Goal: Information Seeking & Learning: Check status

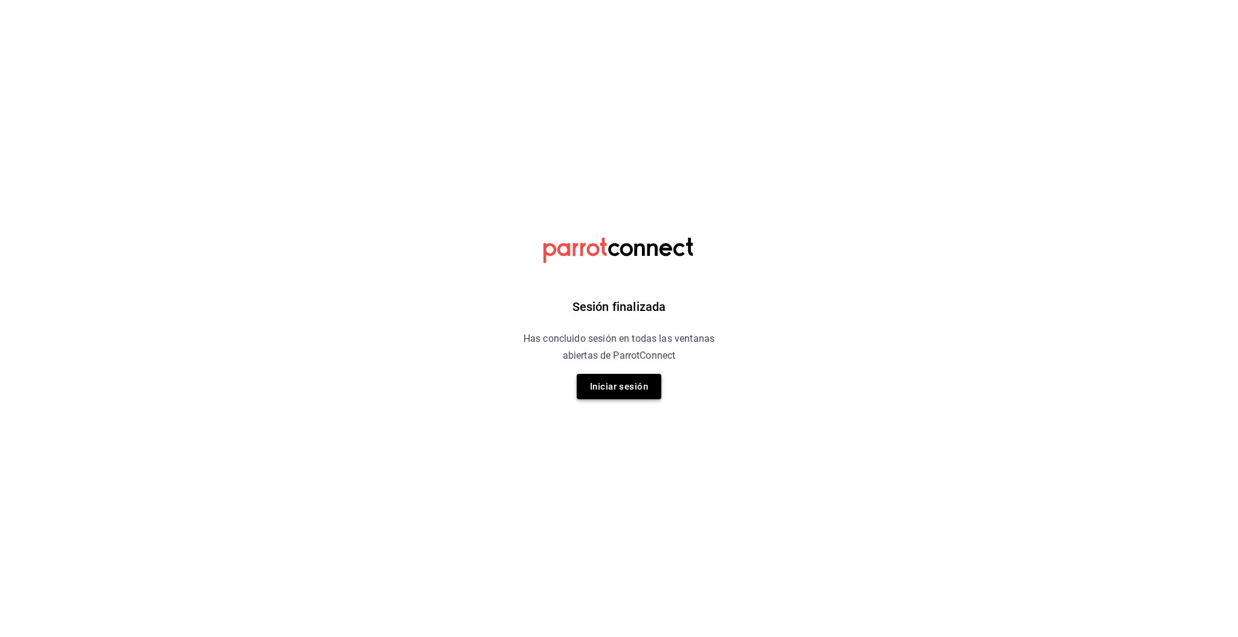
click at [640, 384] on button "Iniciar sesión" at bounding box center [619, 386] width 85 height 25
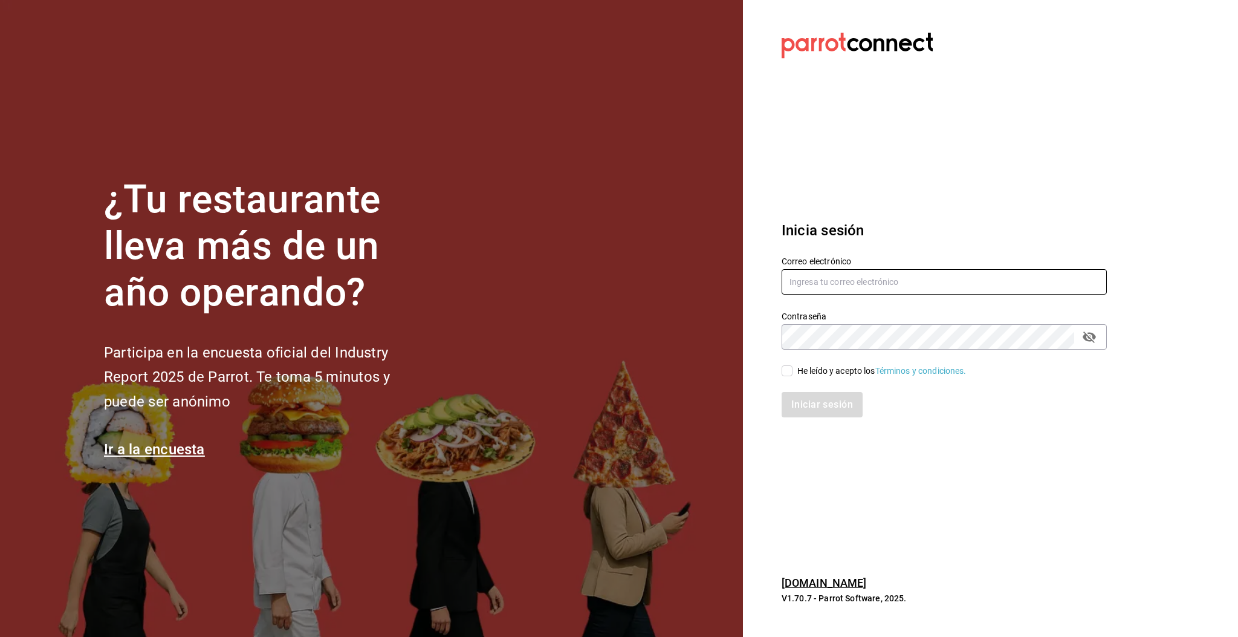
click at [815, 280] on input "text" at bounding box center [944, 281] width 325 height 25
type input "[EMAIL_ADDRESS][DOMAIN_NAME]"
click at [787, 371] on input "He leído y acepto los Términos y condiciones." at bounding box center [787, 370] width 11 height 11
checkbox input "true"
click at [812, 406] on button "Iniciar sesión" at bounding box center [823, 404] width 82 height 25
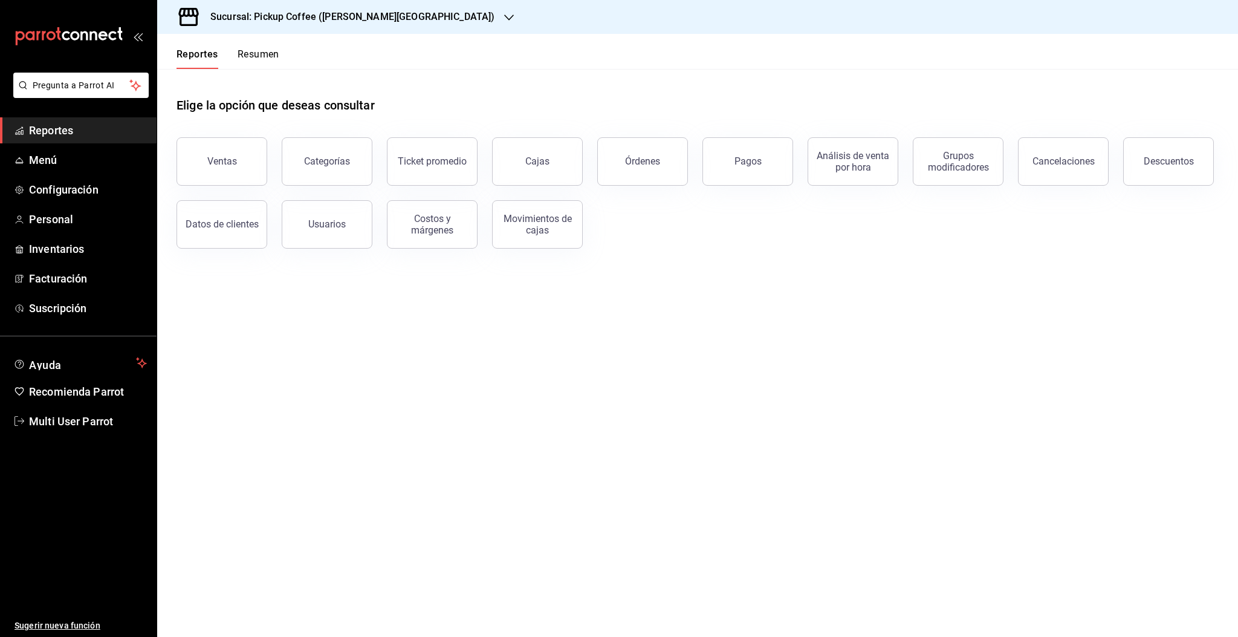
click at [247, 57] on button "Resumen" at bounding box center [259, 58] width 42 height 21
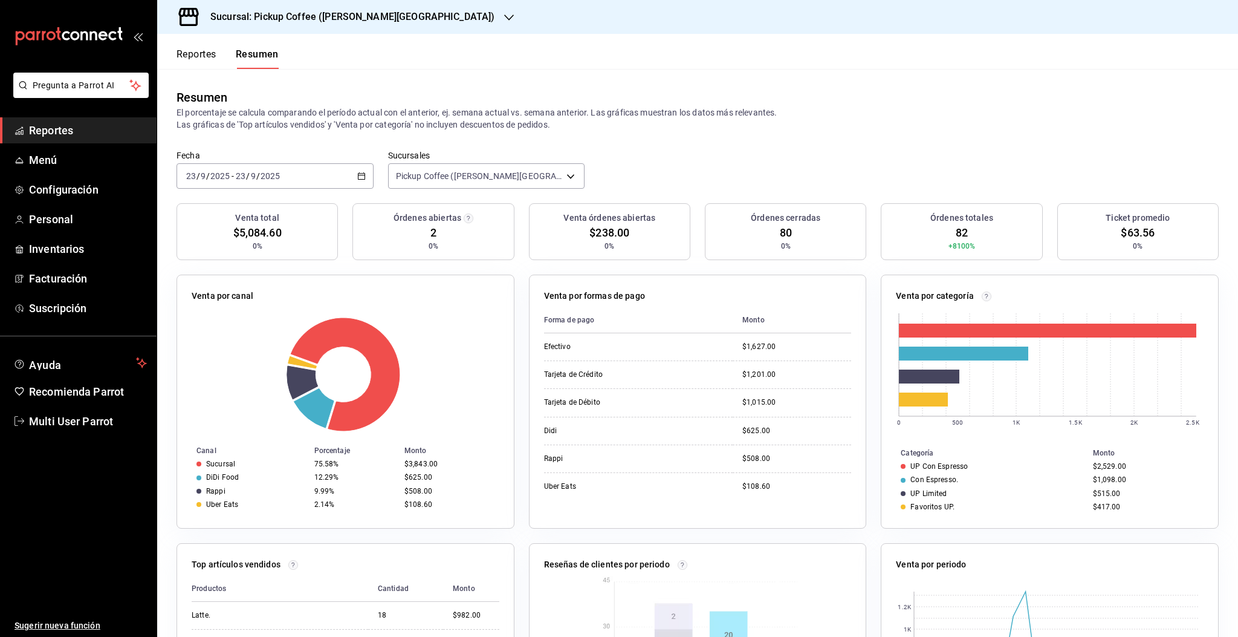
click at [360, 180] on div "2025-09-23 23 / 9 / 2025 - 2025-09-23 23 / 9 / 2025" at bounding box center [275, 175] width 197 height 25
click at [222, 244] on span "Ayer" at bounding box center [234, 239] width 94 height 13
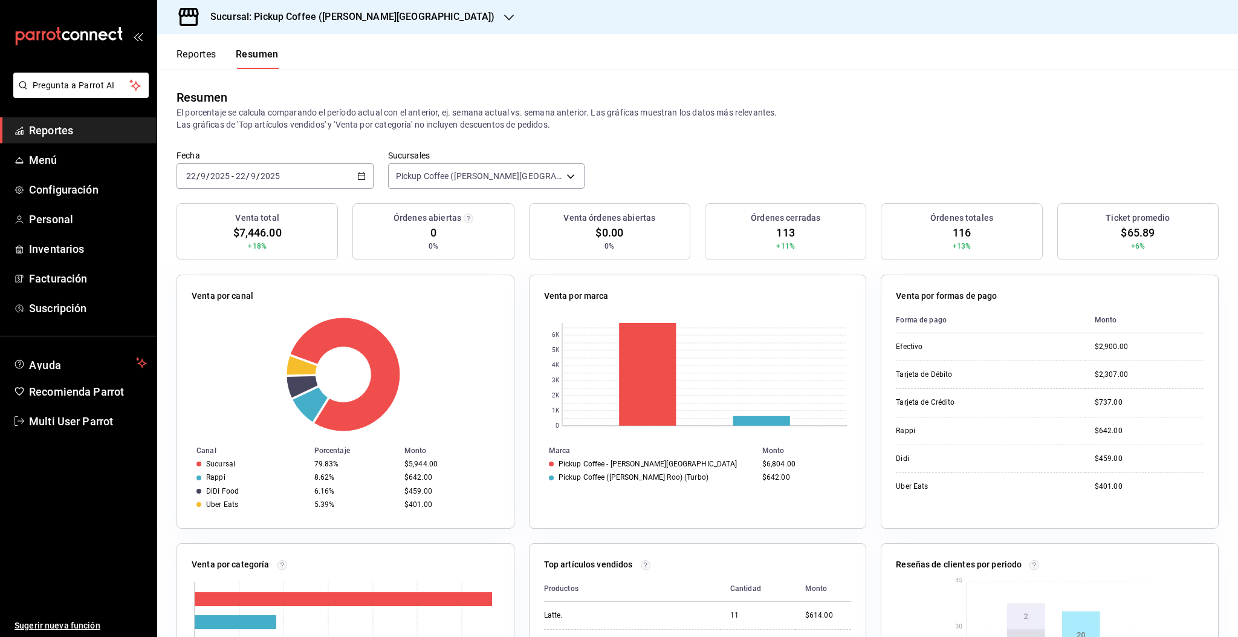
click at [362, 24] on div "Sucursal: Pickup Coffee (Quintana Roo)" at bounding box center [343, 17] width 352 height 34
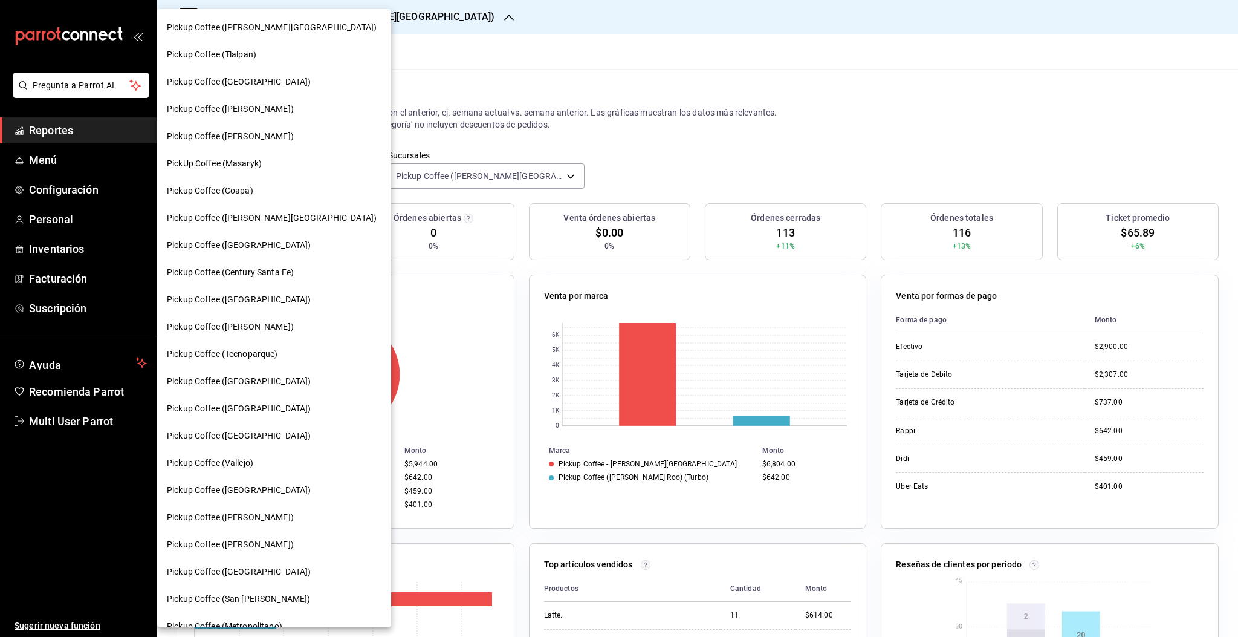
click at [247, 328] on span "Pickup Coffee (Homero)" at bounding box center [230, 326] width 127 height 13
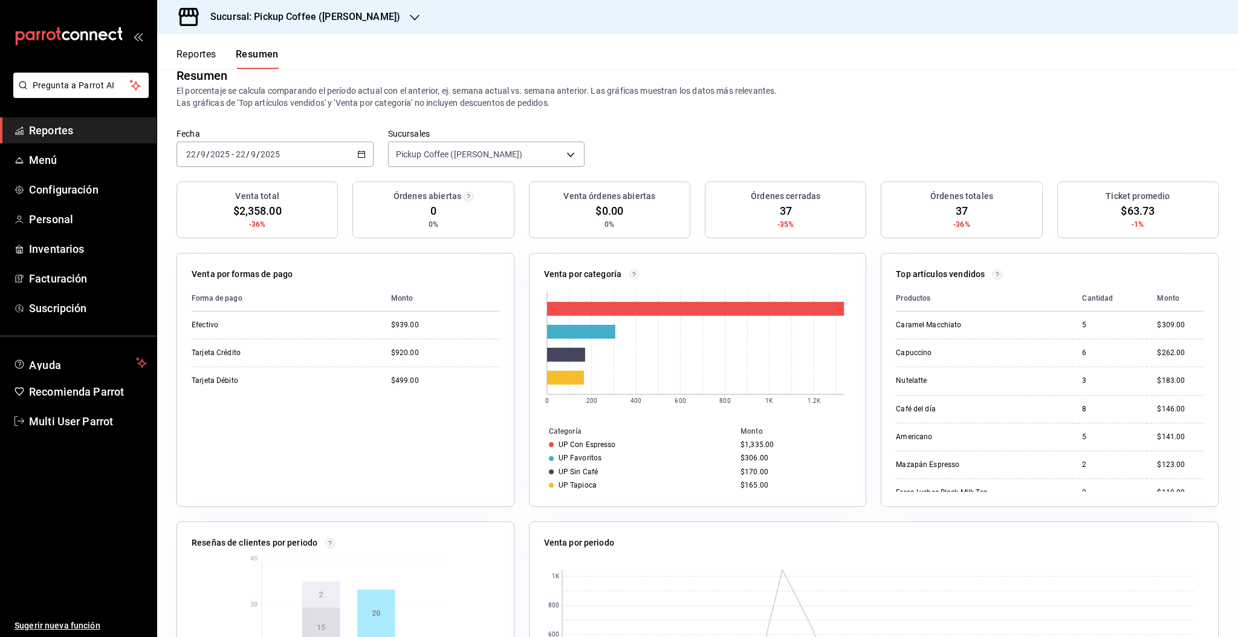
scroll to position [15, 0]
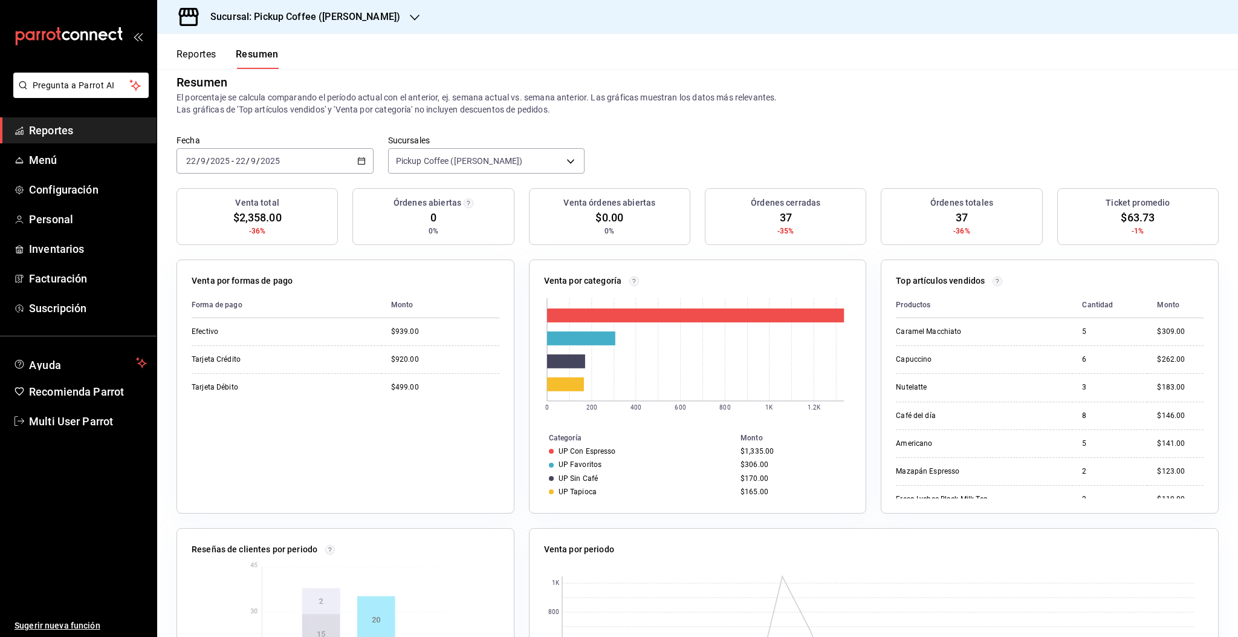
click at [203, 54] on button "Reportes" at bounding box center [197, 58] width 40 height 21
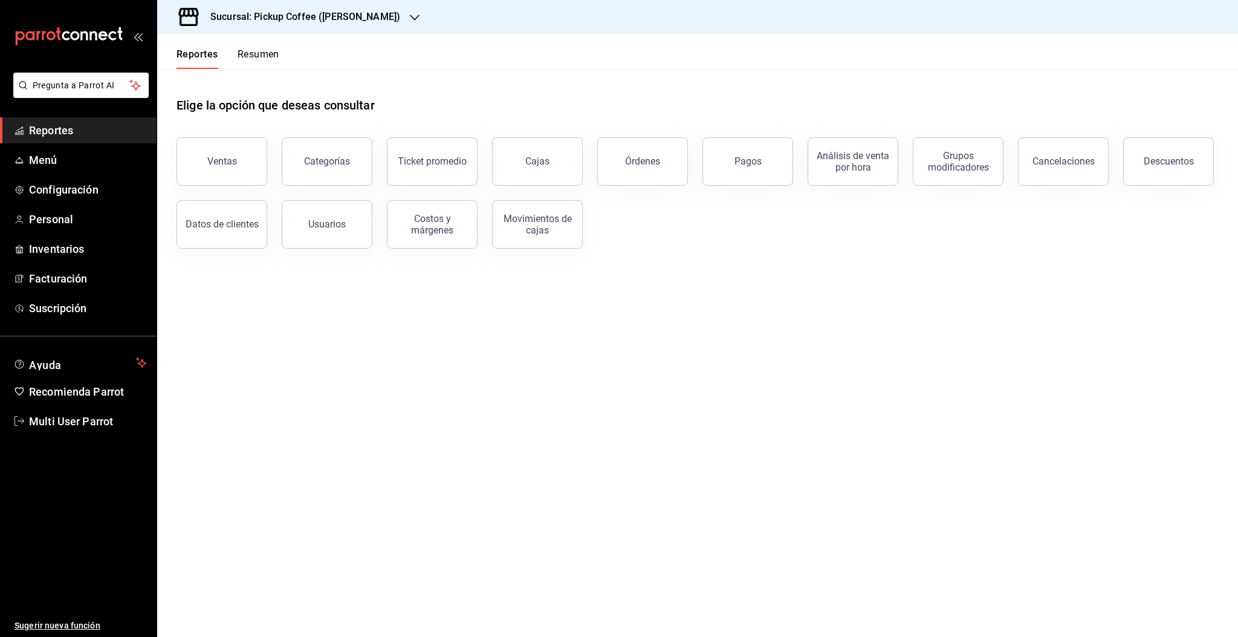
click at [263, 59] on button "Resumen" at bounding box center [259, 58] width 42 height 21
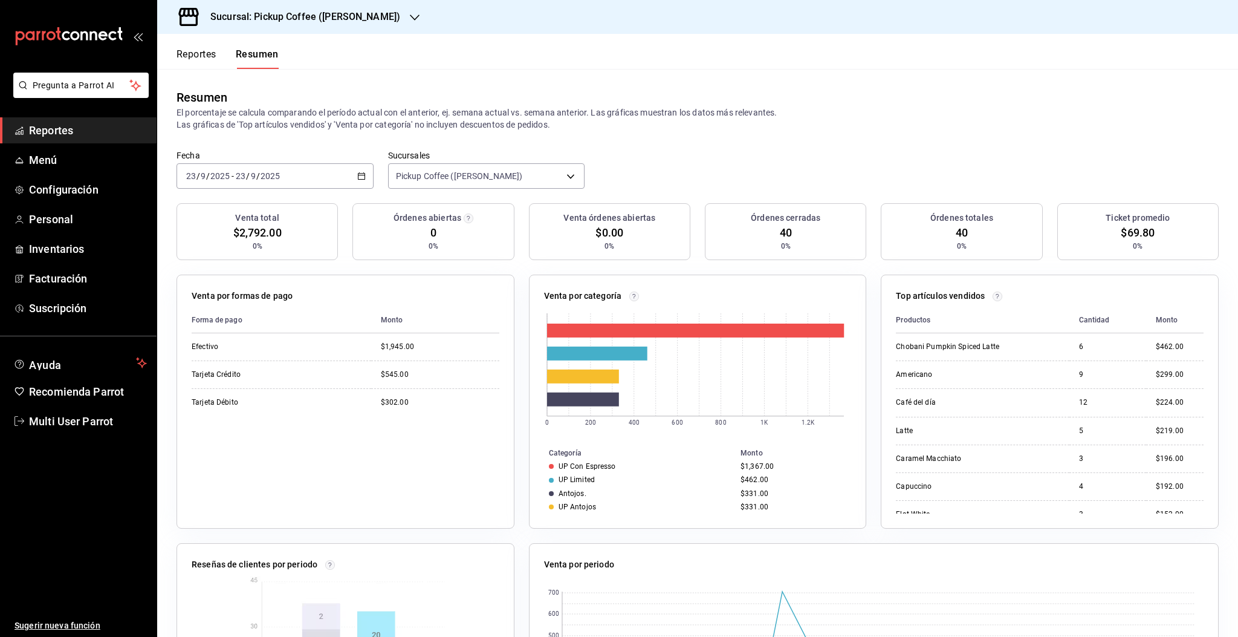
click at [197, 57] on button "Reportes" at bounding box center [197, 58] width 40 height 21
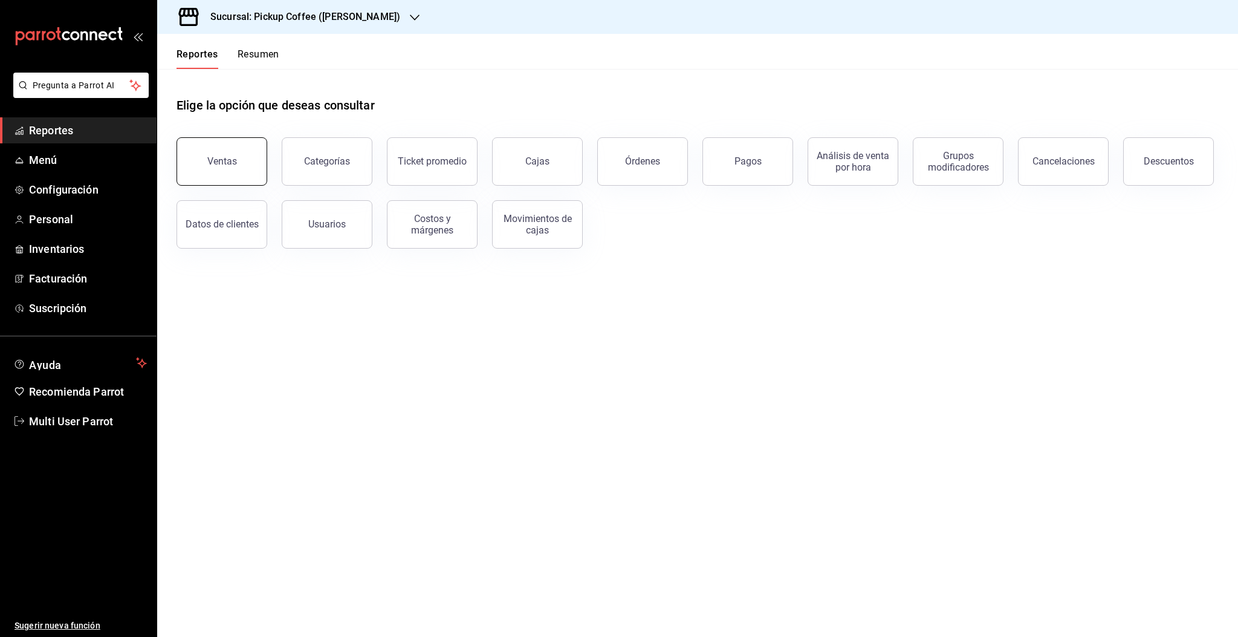
click at [242, 167] on button "Ventas" at bounding box center [222, 161] width 91 height 48
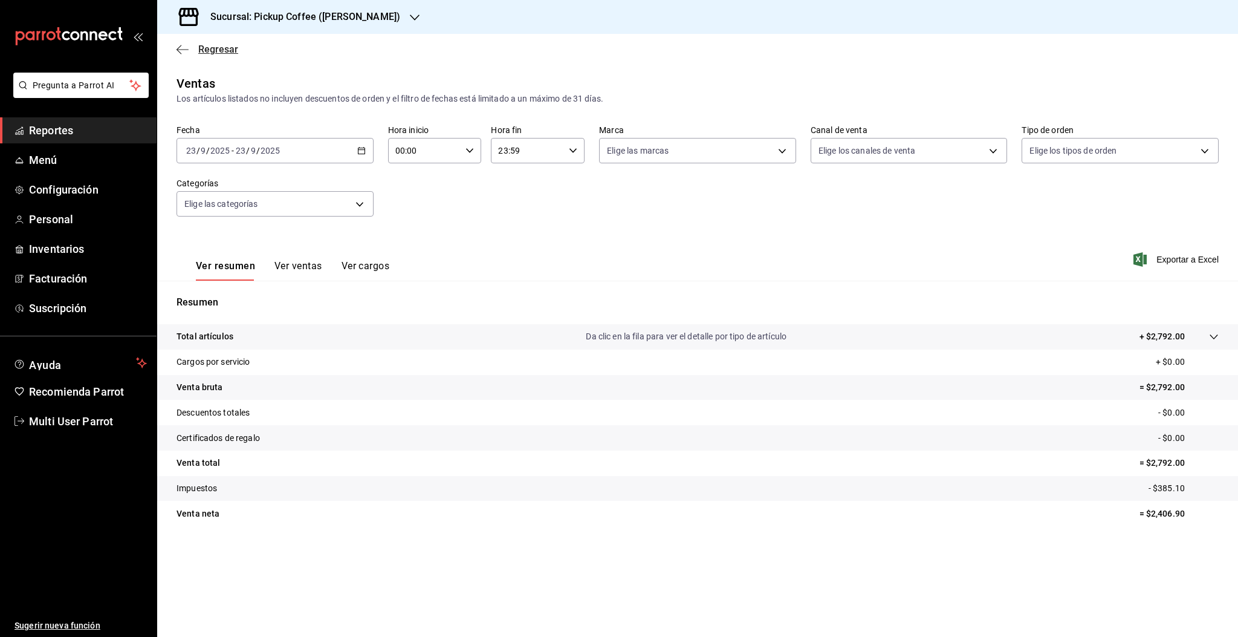
click at [216, 54] on span "Regresar" at bounding box center [218, 49] width 40 height 11
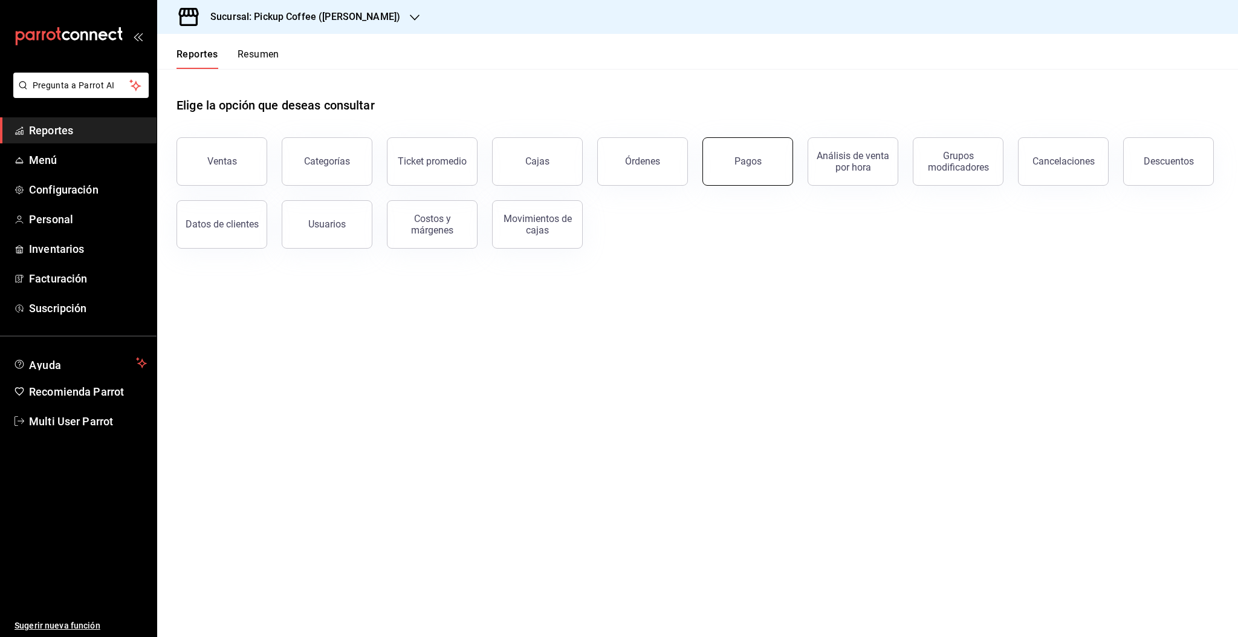
click at [730, 174] on button "Pagos" at bounding box center [747, 161] width 91 height 48
